Goal: Task Accomplishment & Management: Use online tool/utility

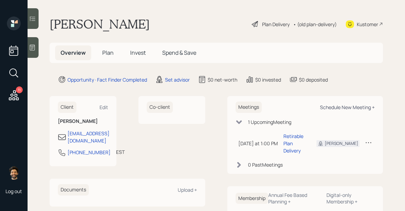
click at [330, 108] on div "Schedule New Meeting +" at bounding box center [347, 107] width 55 height 7
select select "round-robin"
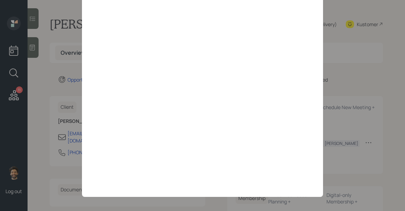
scroll to position [99, 0]
